Goal: Transaction & Acquisition: Subscribe to service/newsletter

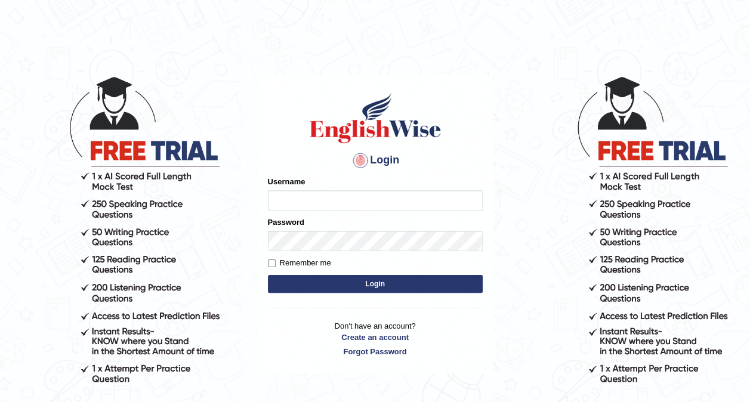
type input "Milan_Chhetri"
click at [339, 280] on button "Login" at bounding box center [375, 284] width 215 height 18
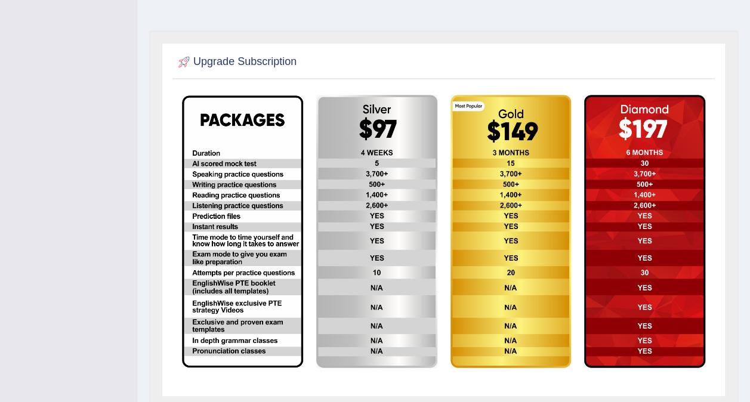
scroll to position [332, 0]
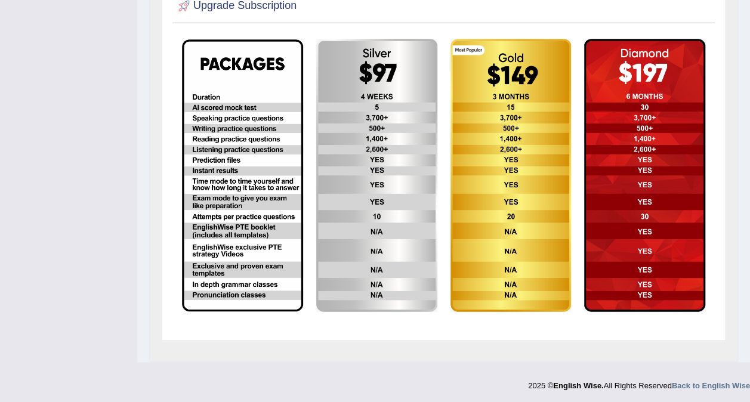
click at [271, 235] on img at bounding box center [242, 175] width 121 height 272
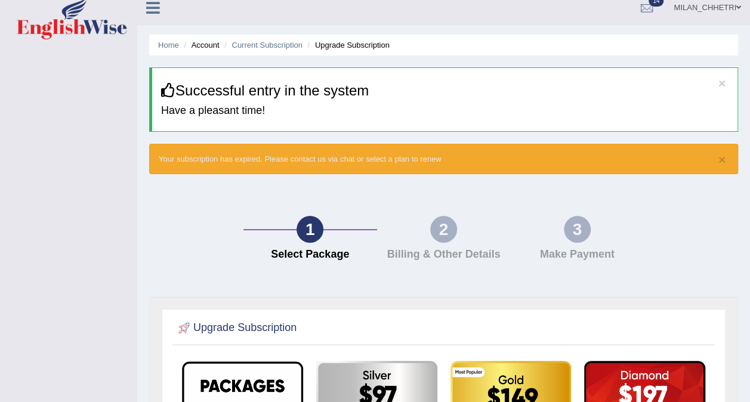
scroll to position [0, 0]
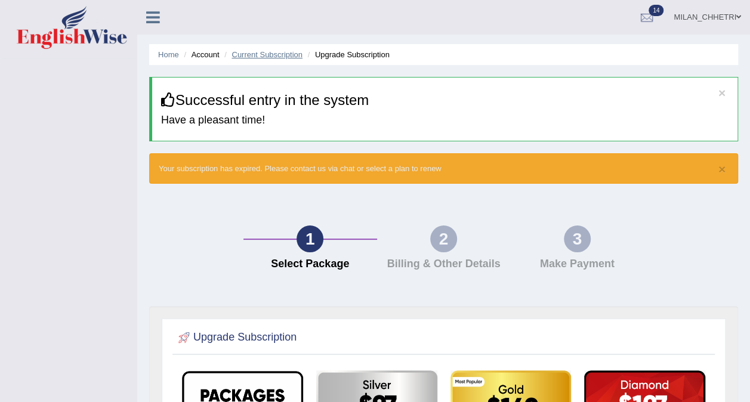
click at [271, 55] on link "Current Subscription" at bounding box center [266, 54] width 71 height 9
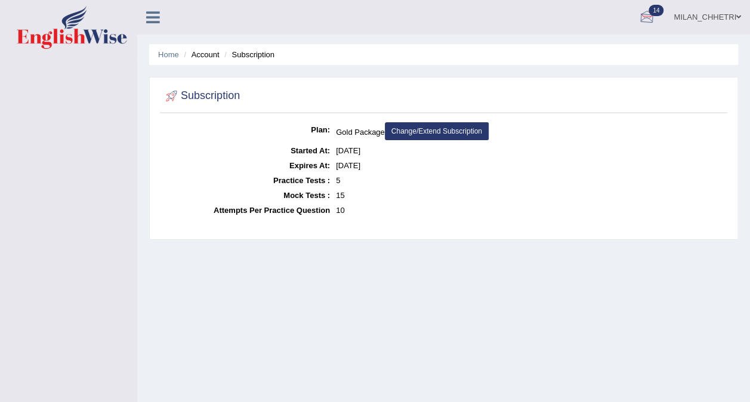
click at [645, 17] on div at bounding box center [647, 18] width 18 height 18
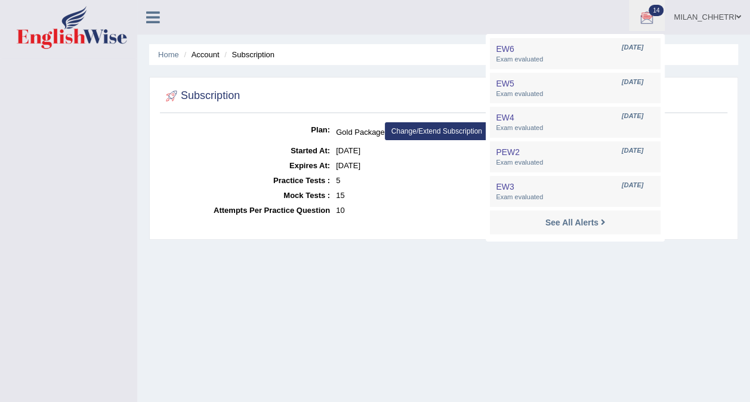
click at [350, 311] on div "Home Account Subscription Subscription Plan: Gold Package Change/Extend Subscri…" at bounding box center [443, 298] width 613 height 597
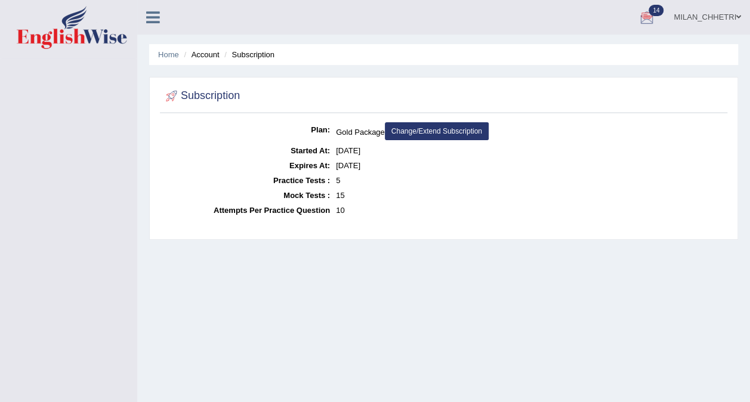
click at [733, 16] on link "MILAN_CHHETRI" at bounding box center [707, 15] width 85 height 31
